Goal: Information Seeking & Learning: Check status

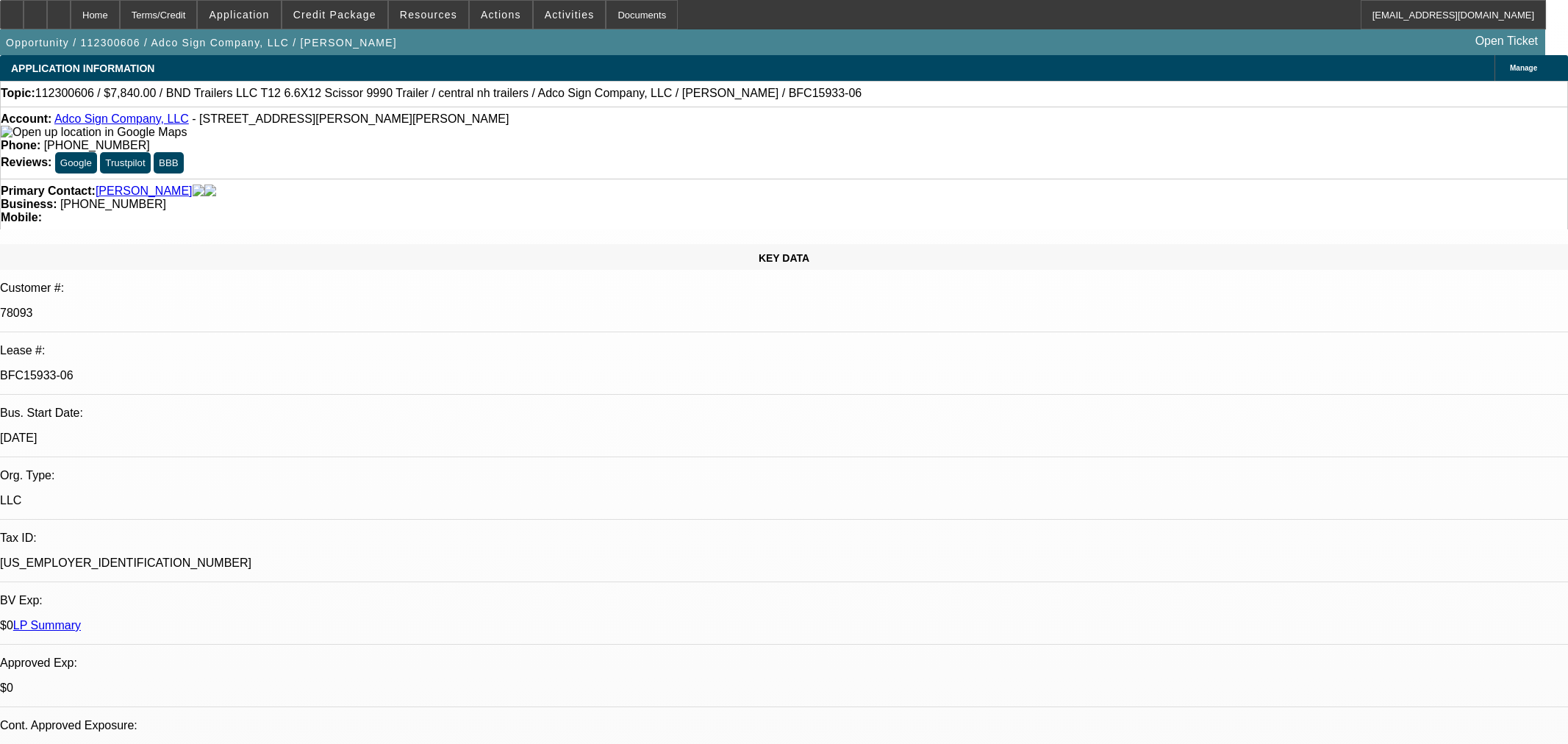
select select "0"
select select "6"
select select "0"
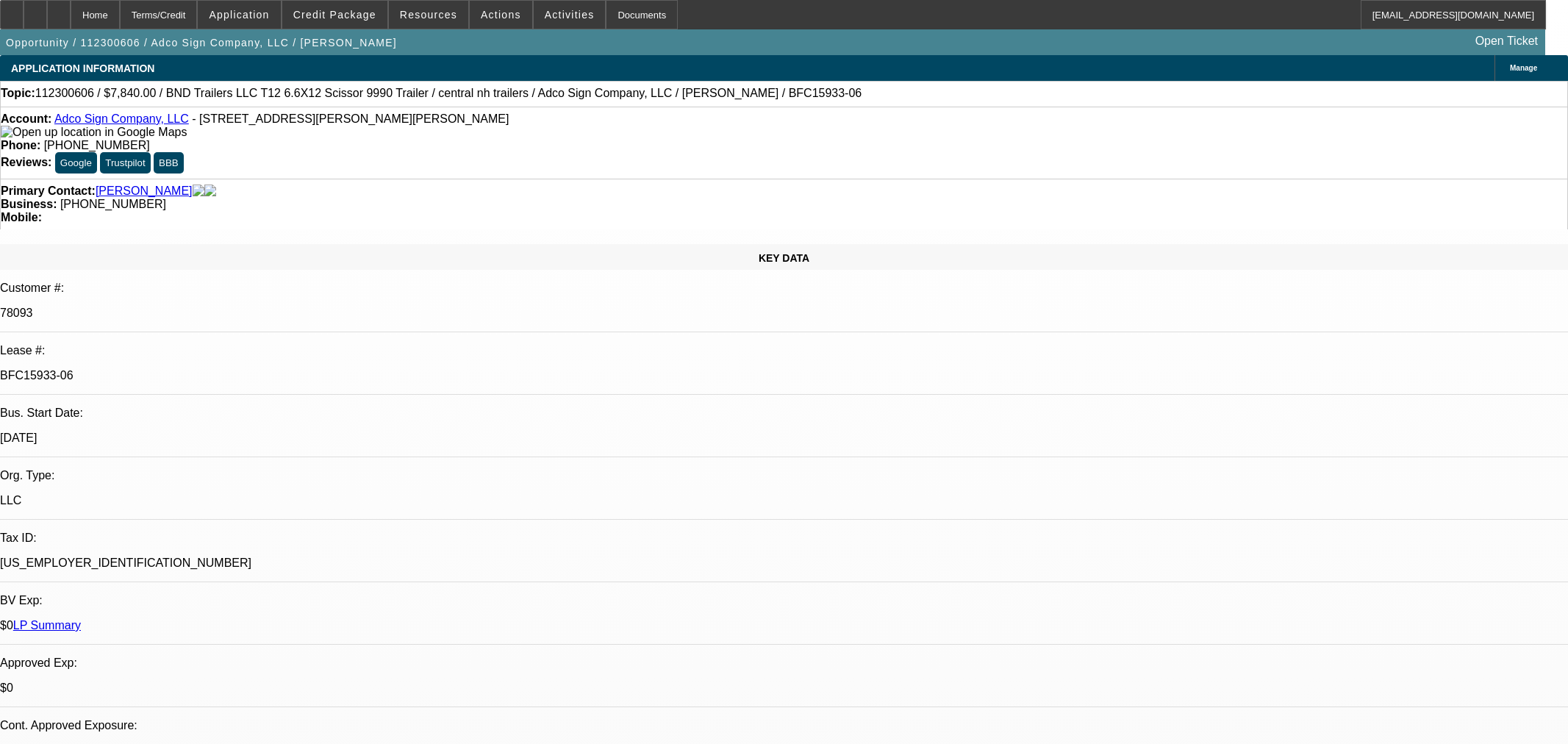
select select "0"
select select "6"
select select "0"
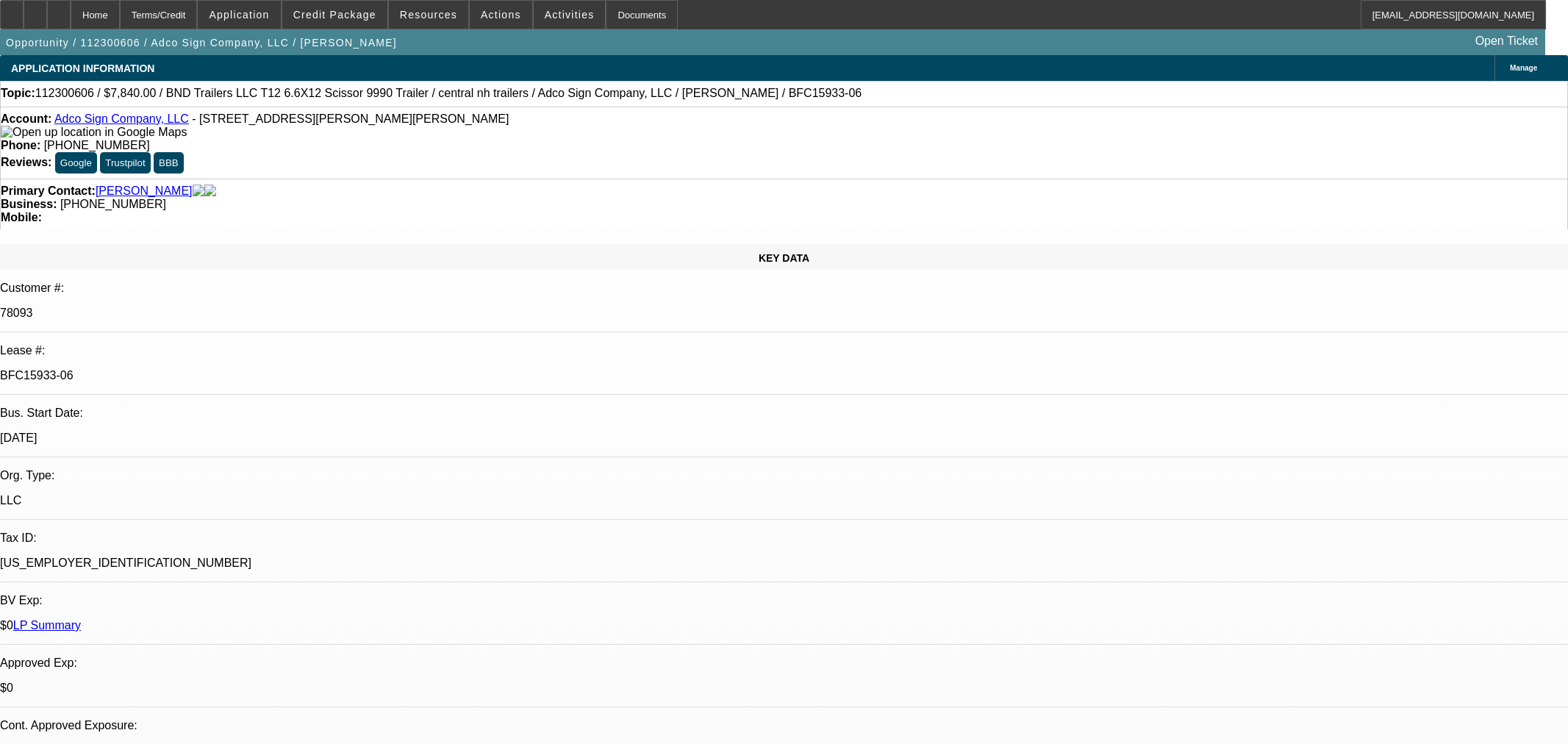
select select "0"
select select "6"
select select "0"
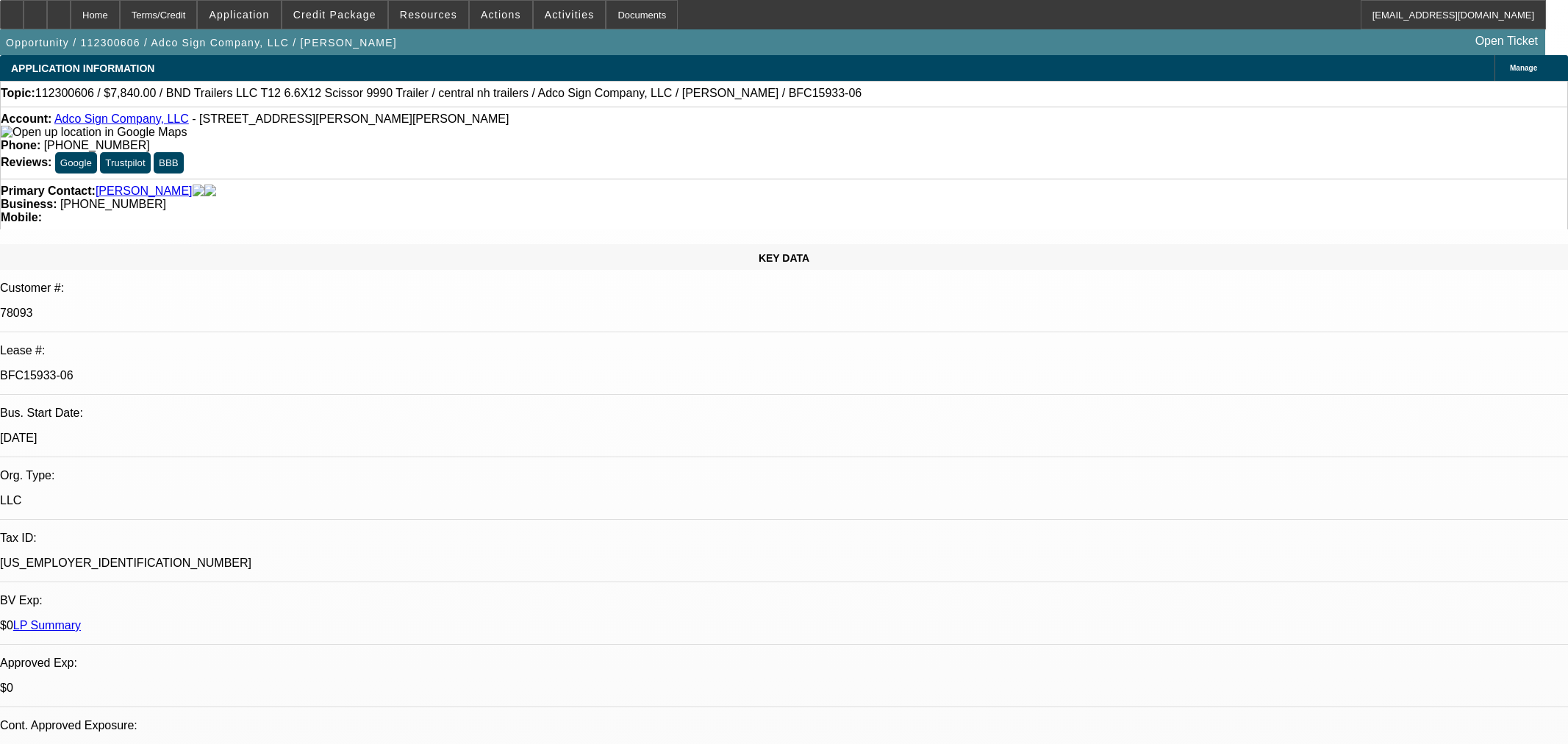
select select "6"
click at [126, 125] on link "Adco Sign Company, LLC" at bounding box center [122, 118] width 135 height 12
click at [879, 28] on div "Home Terms/Credit Application Credit Package Resources Actions Activities Docum…" at bounding box center [767, 15] width 1533 height 30
click at [206, 369] on p "BFC15933-06" at bounding box center [777, 376] width 1556 height 13
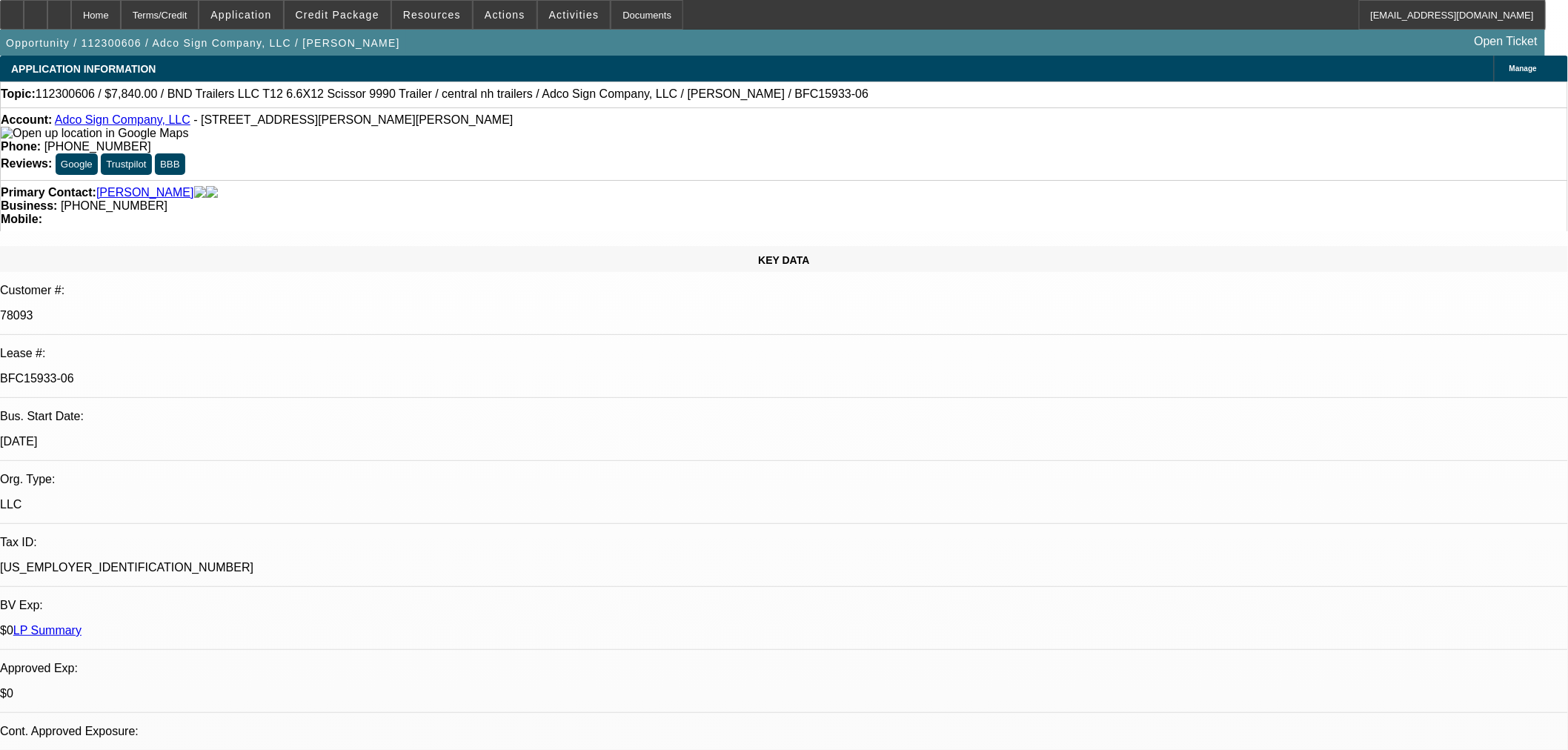
click at [208, 372] on p "BFC15933-06" at bounding box center [784, 379] width 1568 height 13
copy div "BFC15933-06"
